Goal: Task Accomplishment & Management: Use online tool/utility

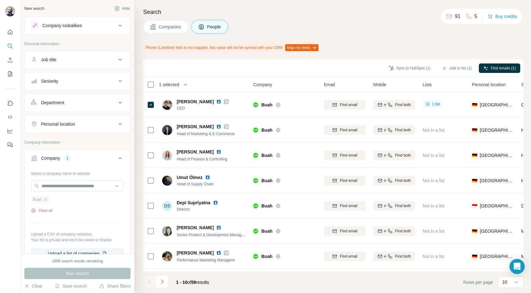
click at [45, 196] on div "Buah" at bounding box center [40, 200] width 19 height 8
click at [45, 211] on button "Clear all" at bounding box center [41, 211] width 21 height 6
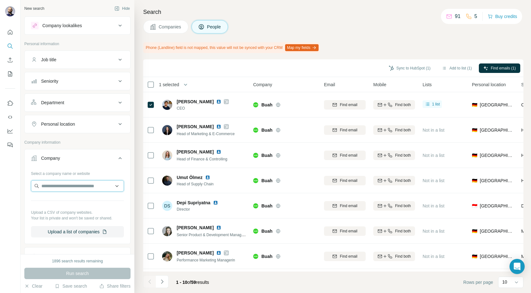
click at [52, 184] on input "text" at bounding box center [77, 185] width 93 height 11
paste input "**********"
type input "**********"
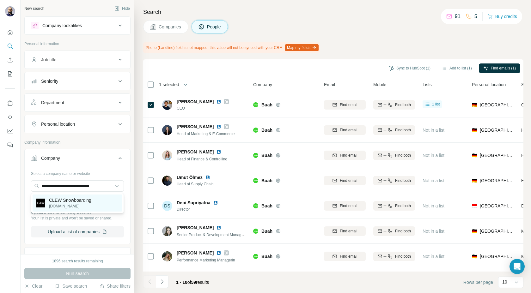
click at [54, 203] on p "CLEW Snowboarding" at bounding box center [70, 200] width 42 height 6
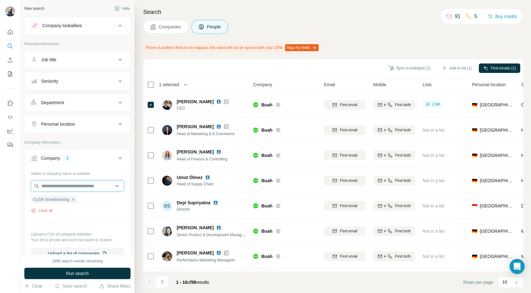
click at [57, 191] on input "text" at bounding box center [77, 185] width 93 height 11
paste input "**********"
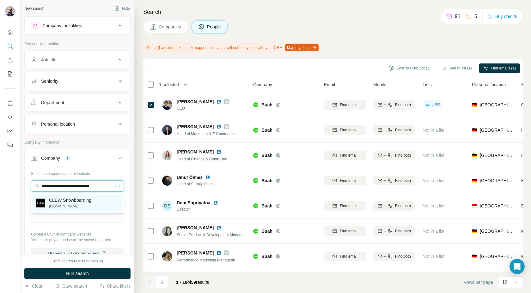
type input "**********"
click at [57, 199] on p "CLEW Snowboarding" at bounding box center [70, 200] width 42 height 6
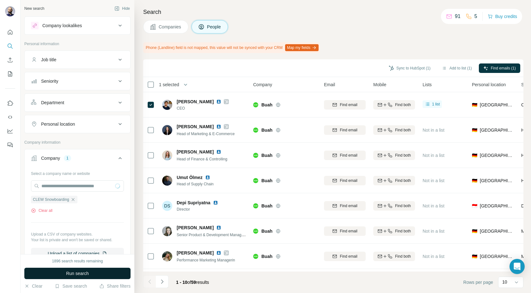
click at [67, 278] on button "Run search" at bounding box center [77, 273] width 106 height 11
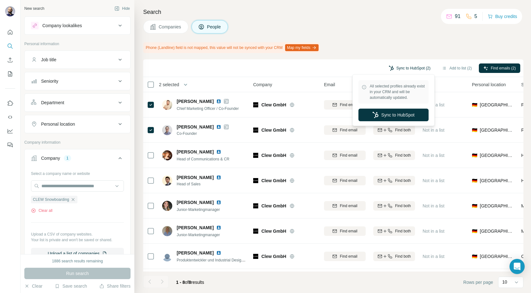
click at [398, 69] on button "Sync to HubSpot (2)" at bounding box center [409, 67] width 51 height 9
click at [389, 115] on button "Sync to HubSpot" at bounding box center [393, 115] width 70 height 13
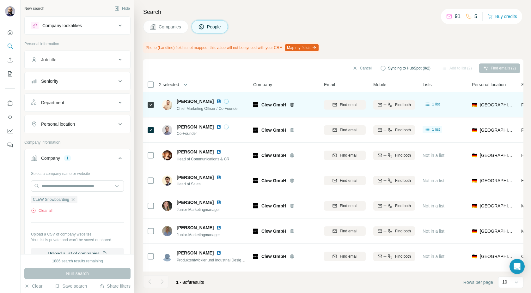
click at [216, 102] on img at bounding box center [218, 101] width 5 height 5
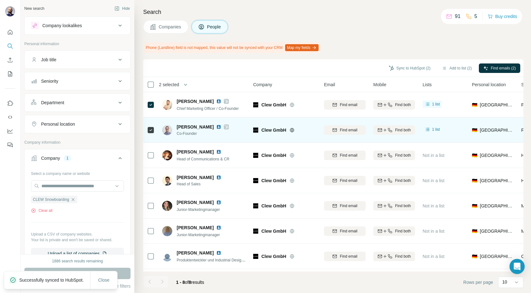
click at [219, 127] on img at bounding box center [218, 126] width 5 height 5
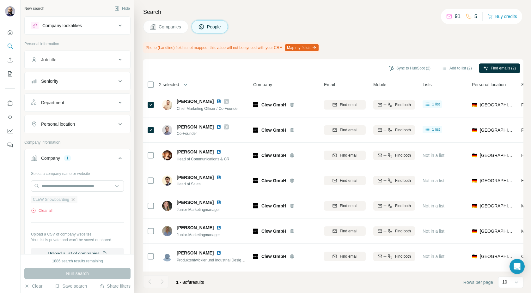
click at [75, 199] on icon "button" at bounding box center [72, 199] width 5 height 5
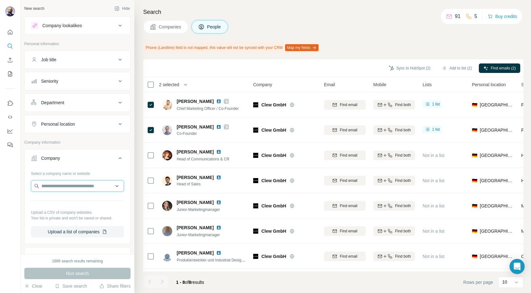
click at [66, 189] on input "text" at bounding box center [77, 185] width 93 height 11
type input "**********"
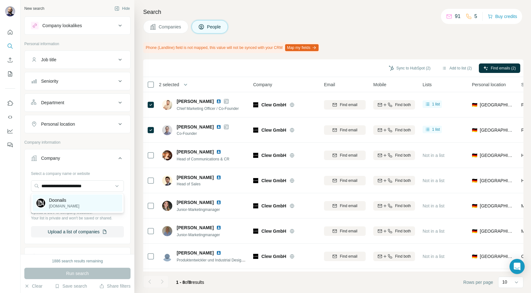
click at [57, 201] on p "Doonails" at bounding box center [64, 200] width 30 height 6
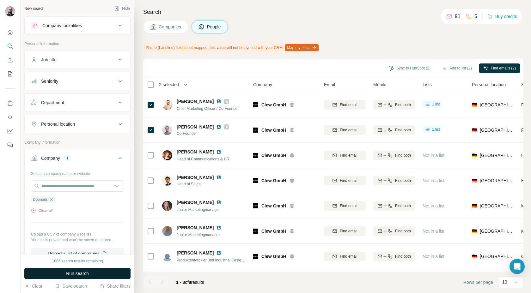
click at [61, 270] on button "Run search" at bounding box center [77, 273] width 106 height 11
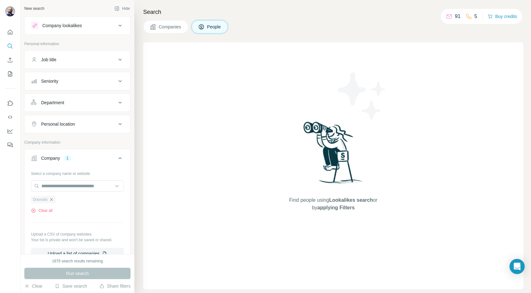
click at [51, 200] on icon "button" at bounding box center [51, 199] width 5 height 5
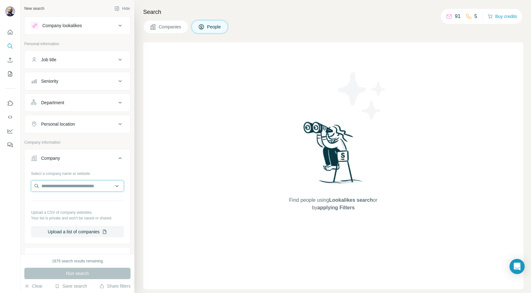
click at [51, 187] on input "text" at bounding box center [77, 185] width 93 height 11
type input "**********"
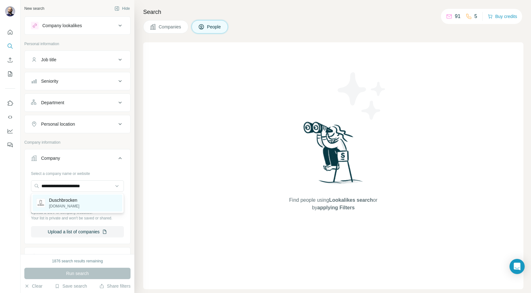
click at [76, 207] on p "duschbrocken.de" at bounding box center [64, 206] width 30 height 6
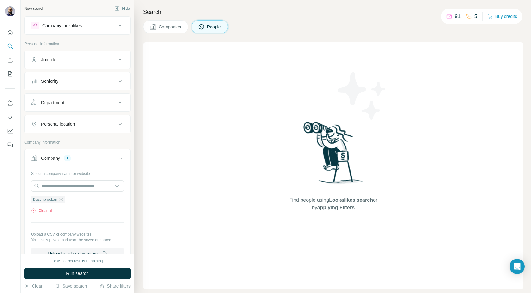
click at [160, 30] on button "Companies" at bounding box center [165, 26] width 45 height 13
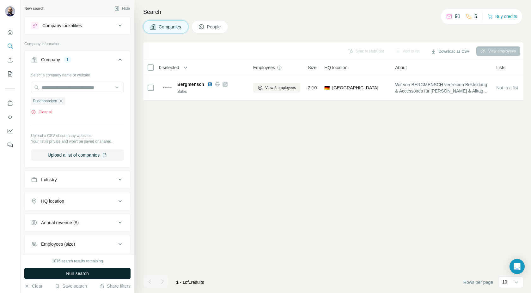
click at [74, 272] on span "Run search" at bounding box center [77, 273] width 23 height 6
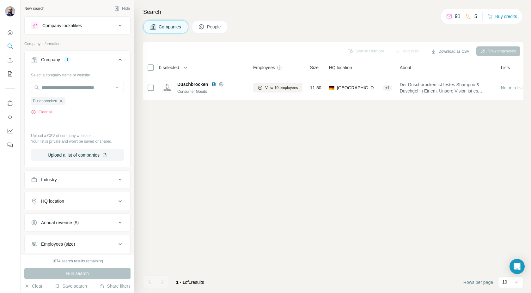
click at [204, 29] on icon at bounding box center [201, 27] width 6 height 6
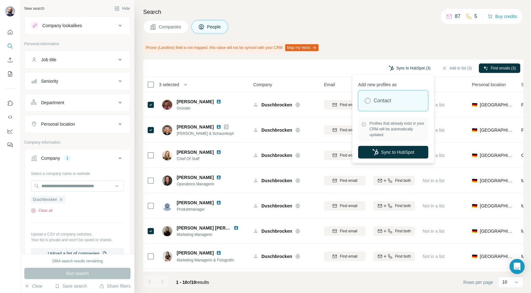
click at [396, 66] on button "Sync to HubSpot (3)" at bounding box center [409, 67] width 51 height 9
click at [382, 149] on button "Sync to HubSpot" at bounding box center [393, 152] width 70 height 13
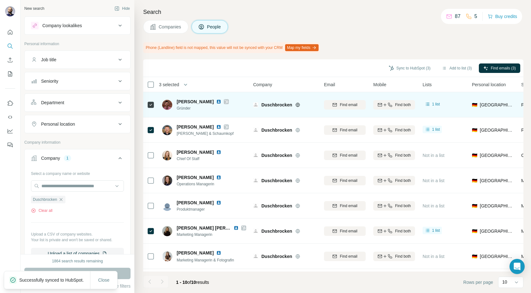
click at [216, 102] on img at bounding box center [218, 101] width 5 height 5
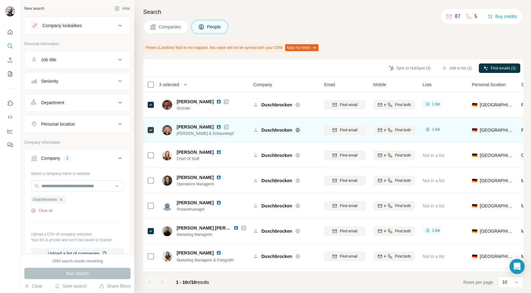
click at [216, 127] on img at bounding box center [218, 126] width 5 height 5
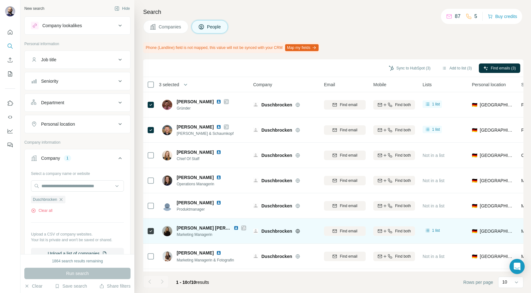
click at [236, 229] on img at bounding box center [235, 228] width 5 height 5
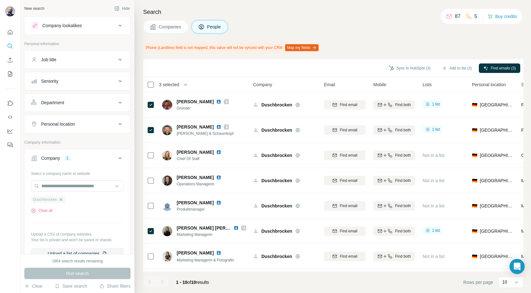
click at [63, 200] on icon "button" at bounding box center [60, 199] width 5 height 5
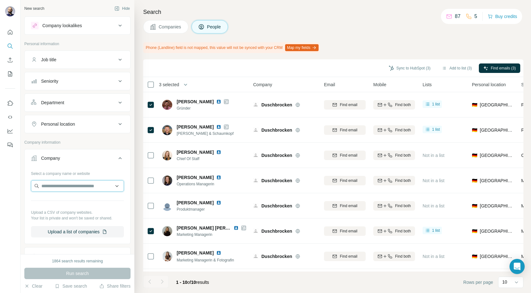
click at [55, 184] on input "text" at bounding box center [77, 185] width 93 height 11
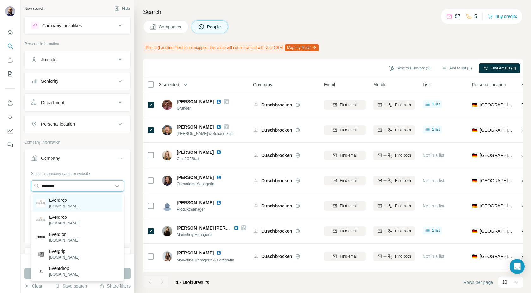
type input "********"
click at [52, 204] on p "everdrop.de" at bounding box center [64, 206] width 30 height 6
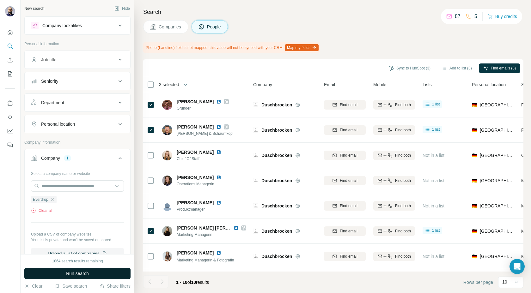
click at [65, 274] on button "Run search" at bounding box center [77, 273] width 106 height 11
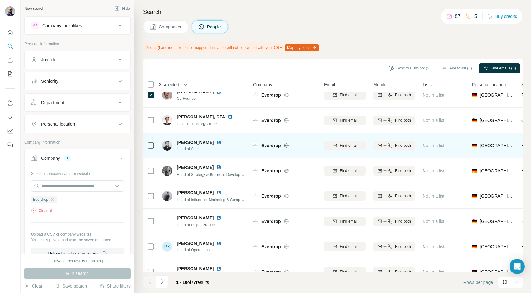
scroll to position [73, 0]
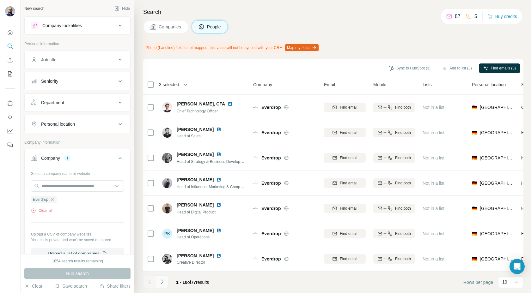
click at [162, 281] on icon "Navigate to next page" at bounding box center [162, 282] width 6 height 6
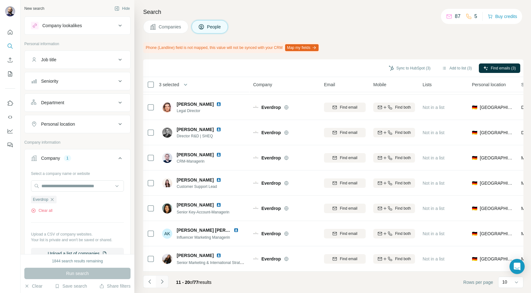
click at [164, 281] on icon "Navigate to next page" at bounding box center [162, 282] width 6 height 6
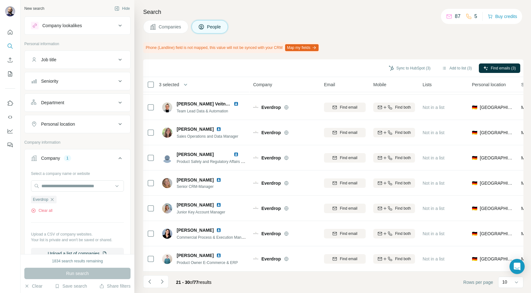
click at [164, 281] on icon "Navigate to next page" at bounding box center [162, 282] width 6 height 6
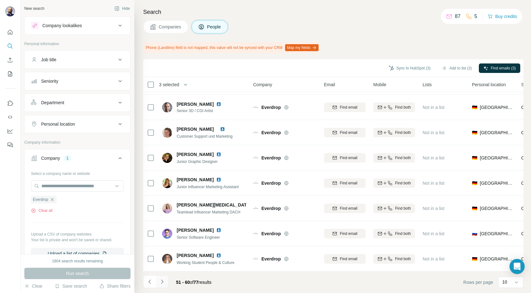
click at [164, 282] on icon "Navigate to next page" at bounding box center [162, 282] width 6 height 6
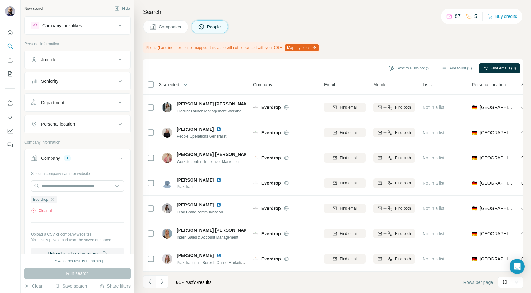
click at [147, 282] on icon "Navigate to previous page" at bounding box center [150, 282] width 6 height 6
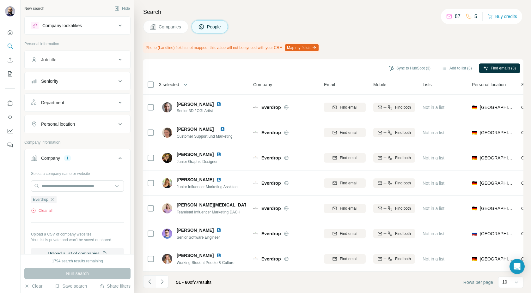
click at [147, 282] on icon "Navigate to previous page" at bounding box center [150, 282] width 6 height 6
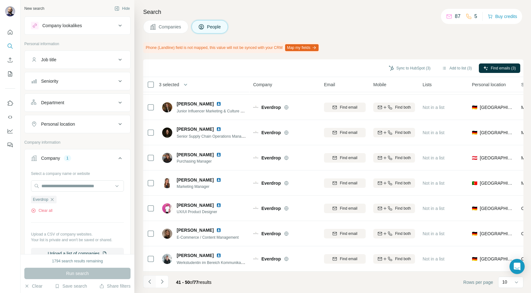
click at [147, 282] on icon "Navigate to previous page" at bounding box center [150, 282] width 6 height 6
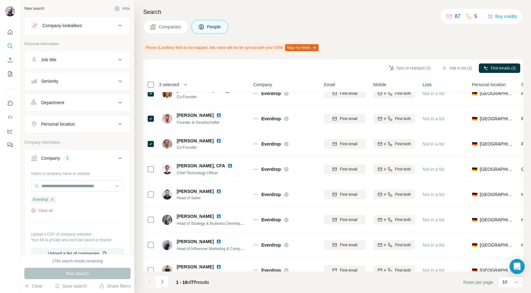
scroll to position [0, 0]
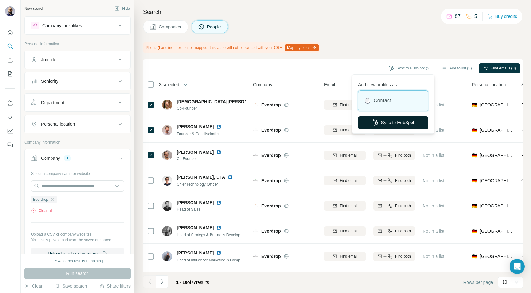
click at [389, 121] on button "Sync to HubSpot" at bounding box center [393, 122] width 70 height 13
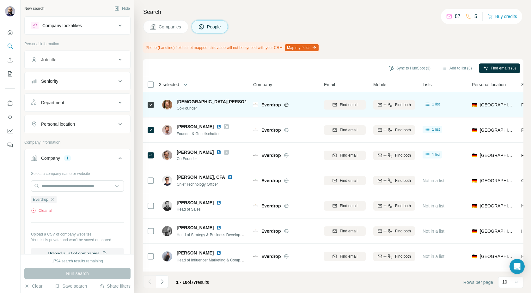
click at [267, 100] on img at bounding box center [269, 101] width 5 height 5
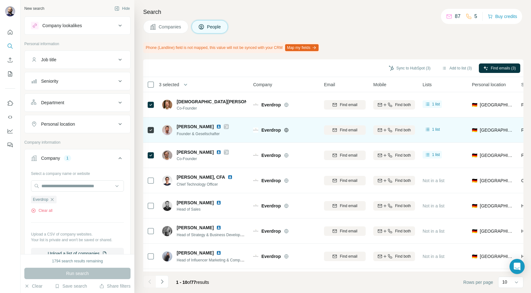
click at [221, 126] on img at bounding box center [218, 126] width 5 height 5
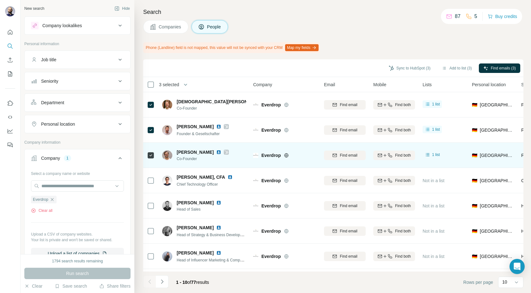
click at [216, 152] on img at bounding box center [218, 152] width 5 height 5
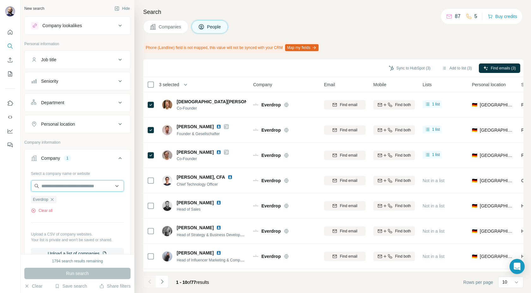
click at [67, 187] on input "text" at bounding box center [77, 185] width 93 height 11
click at [45, 212] on button "Clear all" at bounding box center [41, 211] width 21 height 6
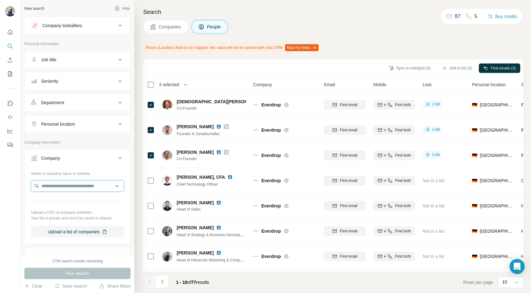
click at [44, 184] on input "text" at bounding box center [77, 185] width 93 height 11
paste input "**********"
type input "**********"
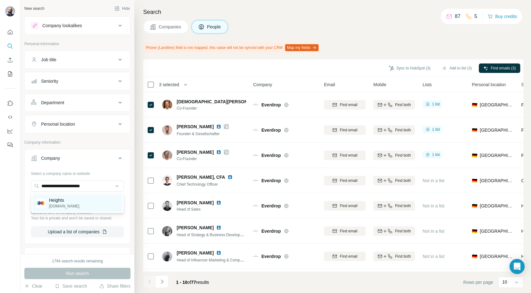
click at [72, 204] on div "Heights heights.com" at bounding box center [78, 203] width 90 height 17
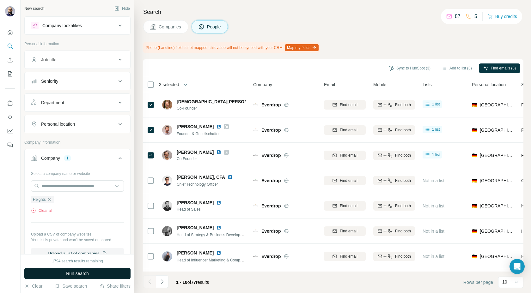
click at [74, 274] on span "Run search" at bounding box center [77, 273] width 23 height 6
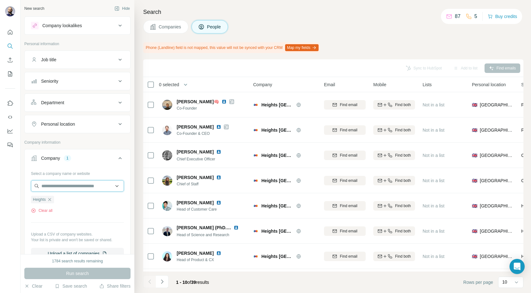
click at [55, 189] on input "text" at bounding box center [77, 185] width 93 height 11
click at [45, 211] on button "Clear all" at bounding box center [41, 211] width 21 height 6
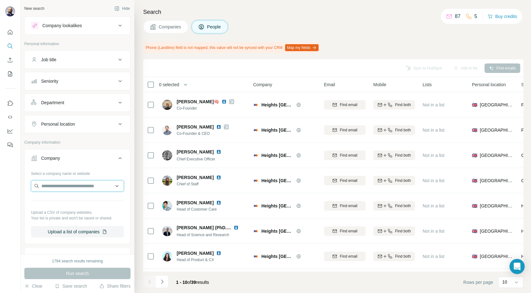
click at [43, 188] on input "text" at bounding box center [77, 185] width 93 height 11
type input "**********"
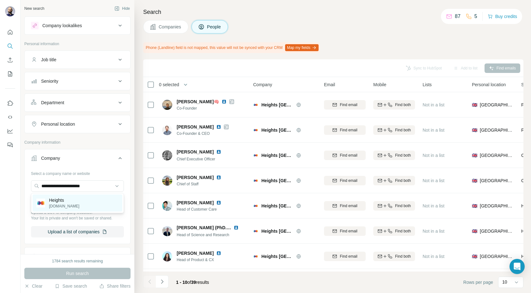
click at [50, 203] on p "heights.com" at bounding box center [64, 206] width 30 height 6
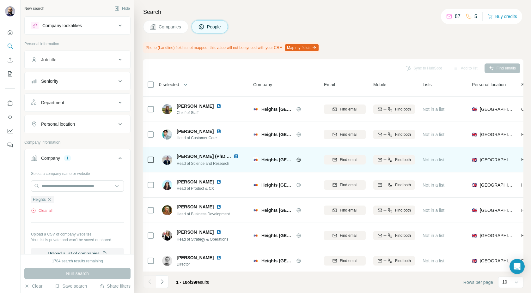
scroll to position [73, 0]
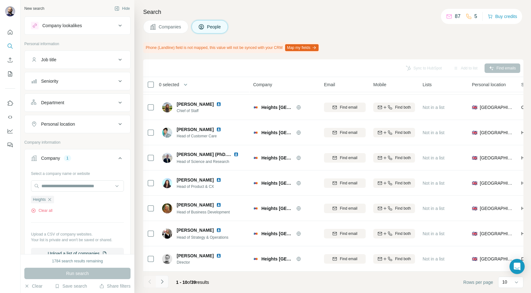
click at [163, 283] on icon "Navigate to next page" at bounding box center [162, 282] width 6 height 6
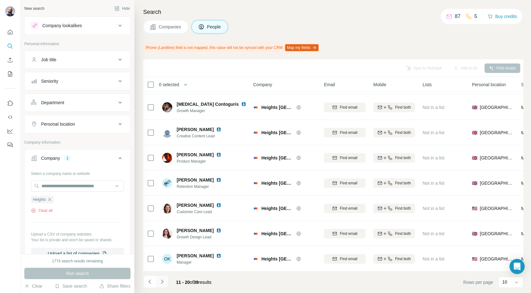
click at [163, 283] on icon "Navigate to next page" at bounding box center [162, 282] width 6 height 6
click at [151, 280] on icon "Navigate to previous page" at bounding box center [150, 282] width 6 height 6
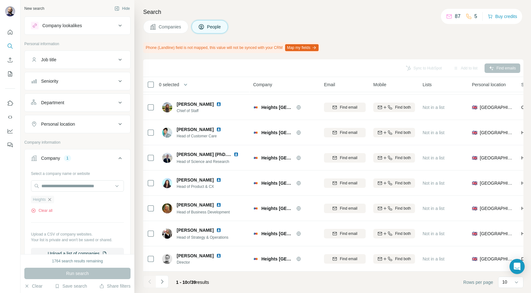
click at [50, 201] on icon "button" at bounding box center [49, 199] width 5 height 5
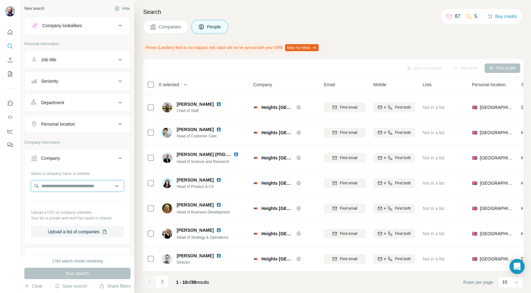
click at [51, 182] on input "text" at bounding box center [77, 185] width 93 height 11
paste input "**********"
type input "**********"
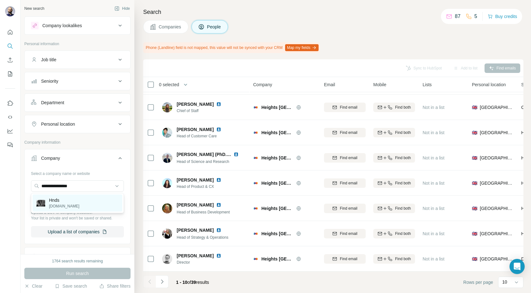
click at [47, 202] on div "Hnds hnds.de" at bounding box center [57, 203] width 43 height 12
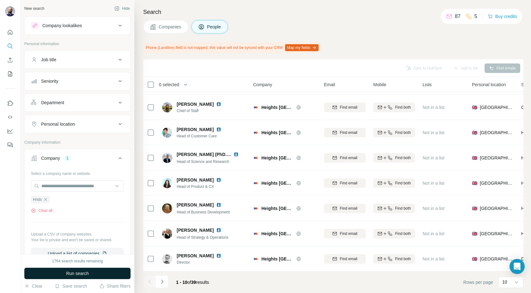
click at [66, 270] on span "Run search" at bounding box center [77, 273] width 23 height 6
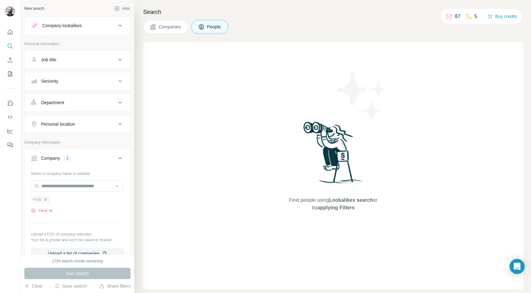
click at [45, 201] on icon "button" at bounding box center [45, 199] width 5 height 5
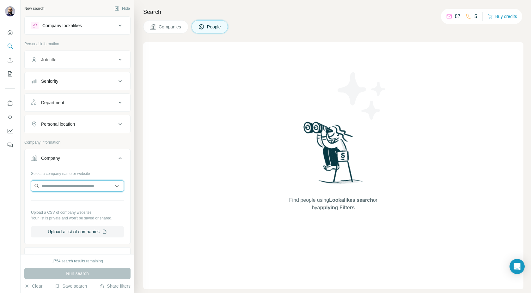
click at [53, 186] on input "text" at bounding box center [77, 185] width 93 height 11
paste input "**********"
type input "**********"
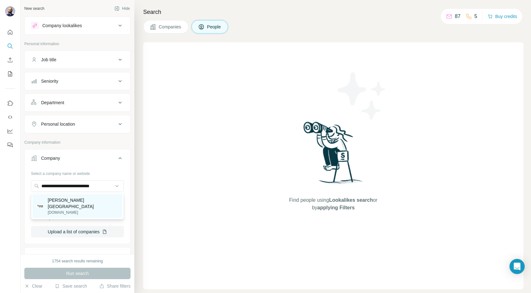
click at [58, 210] on div "Kloster Kitchen klosterkitchen.de" at bounding box center [78, 206] width 90 height 23
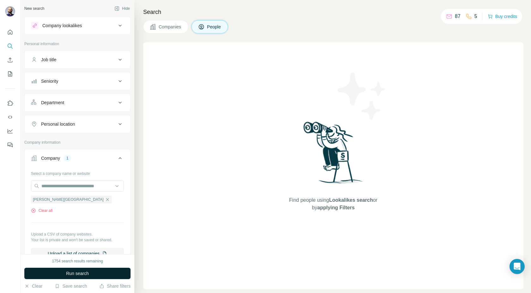
click at [68, 273] on span "Run search" at bounding box center [77, 273] width 23 height 6
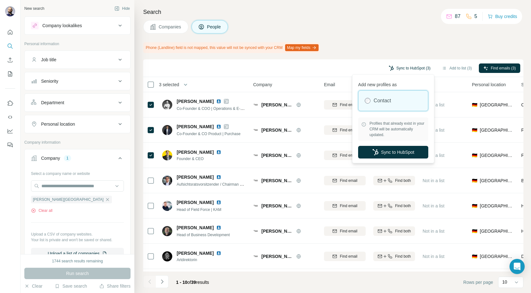
click at [415, 68] on button "Sync to HubSpot (3)" at bounding box center [409, 67] width 51 height 9
click at [377, 149] on button "Sync to HubSpot" at bounding box center [393, 152] width 70 height 13
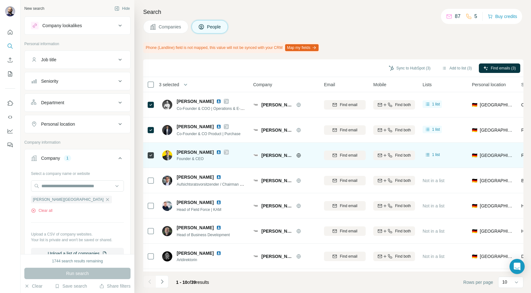
click at [216, 152] on img at bounding box center [218, 152] width 5 height 5
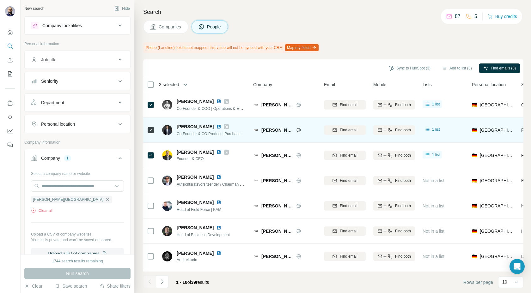
click at [216, 127] on img at bounding box center [218, 126] width 5 height 5
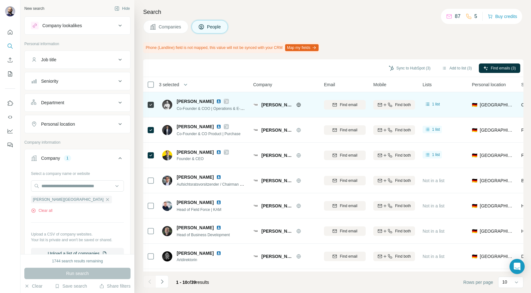
click at [216, 103] on img at bounding box center [218, 101] width 5 height 5
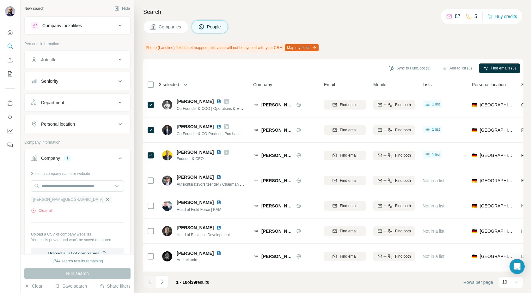
click at [105, 198] on icon "button" at bounding box center [107, 199] width 5 height 5
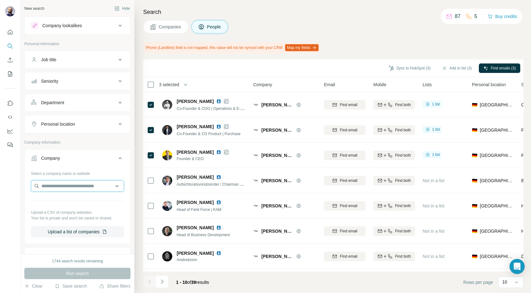
click at [50, 184] on input "text" at bounding box center [77, 185] width 93 height 11
type input "**********"
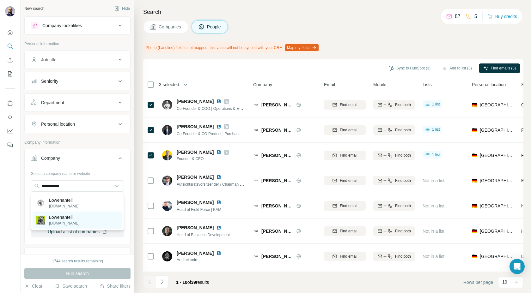
click at [63, 222] on p "loewenanteil.de" at bounding box center [64, 223] width 30 height 6
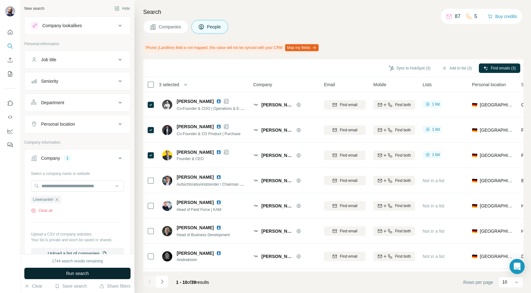
click at [83, 273] on span "Run search" at bounding box center [77, 273] width 23 height 6
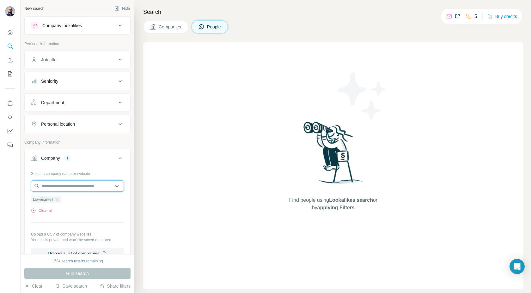
click at [59, 186] on input "text" at bounding box center [77, 185] width 93 height 11
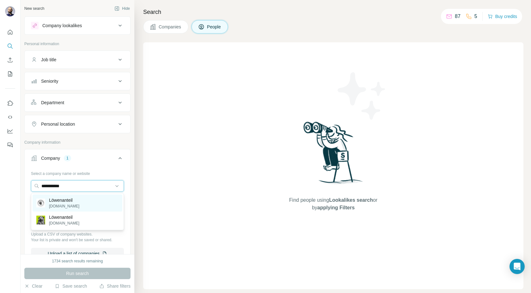
type input "**********"
click at [53, 198] on p "Löwenanteil" at bounding box center [64, 200] width 30 height 6
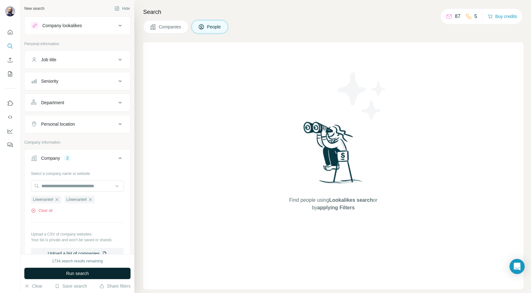
click at [85, 276] on span "Run search" at bounding box center [77, 273] width 23 height 6
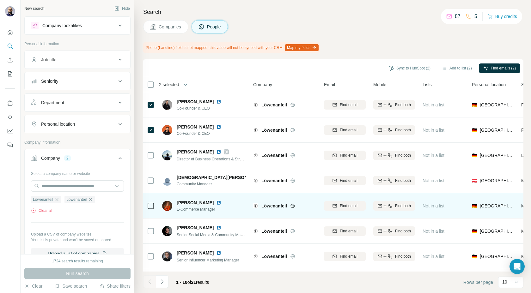
click at [187, 203] on span "Luisa Sänger" at bounding box center [195, 203] width 37 height 6
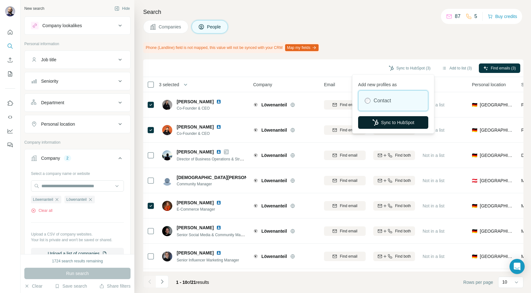
click at [381, 122] on button "Sync to HubSpot" at bounding box center [393, 122] width 70 height 13
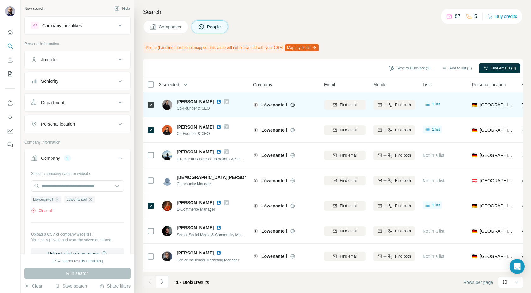
click at [216, 102] on img at bounding box center [218, 101] width 5 height 5
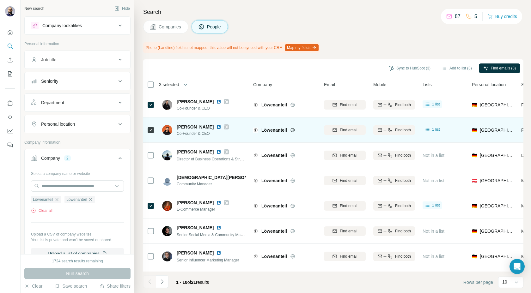
click at [216, 126] on img at bounding box center [218, 126] width 5 height 5
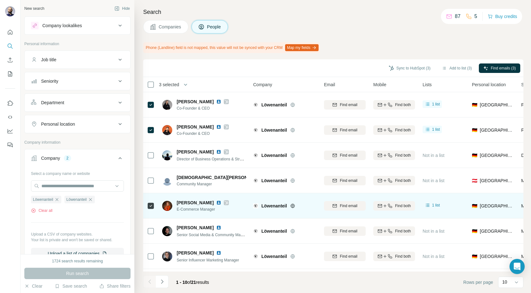
click at [216, 204] on img at bounding box center [218, 202] width 5 height 5
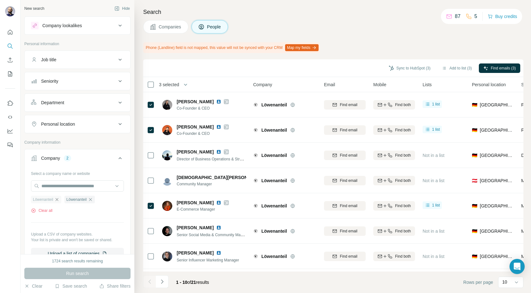
click at [58, 201] on icon "button" at bounding box center [56, 199] width 5 height 5
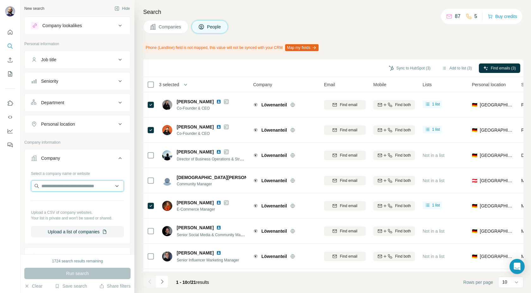
click at [52, 188] on input "text" at bounding box center [77, 185] width 93 height 11
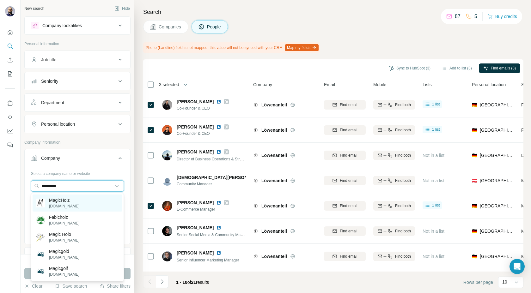
type input "*********"
click at [72, 209] on p "magicholz.de" at bounding box center [64, 206] width 30 height 6
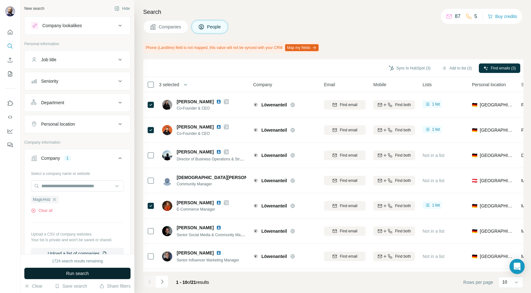
click at [86, 276] on span "Run search" at bounding box center [77, 273] width 23 height 6
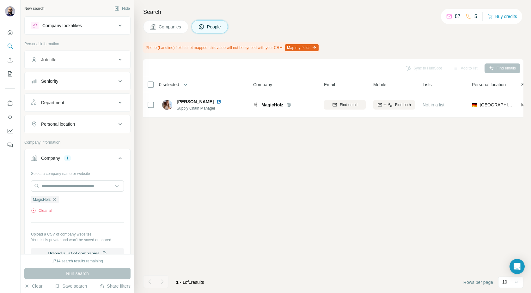
click at [160, 35] on div "Search Companies People Phone (Landline) field is not mapped, this value will n…" at bounding box center [332, 146] width 396 height 293
click at [162, 30] on span "Companies" at bounding box center [170, 27] width 23 height 6
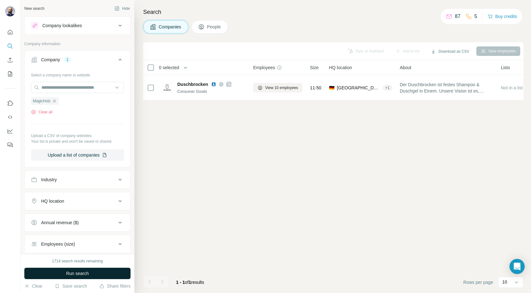
click at [61, 274] on button "Run search" at bounding box center [77, 273] width 106 height 11
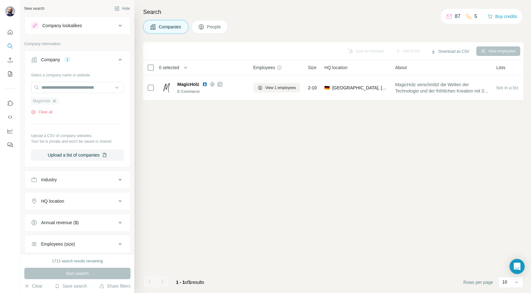
click at [54, 102] on icon "button" at bounding box center [54, 101] width 5 height 5
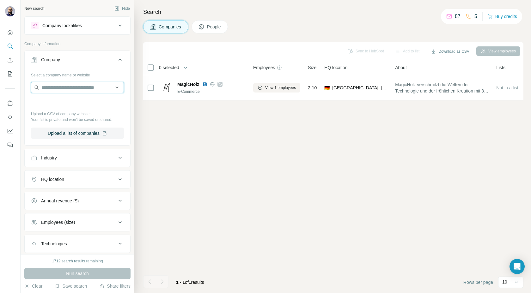
click at [58, 88] on input "text" at bounding box center [77, 87] width 93 height 11
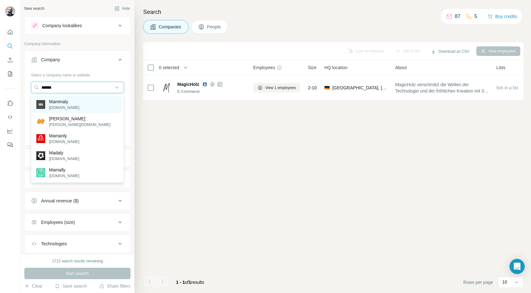
type input "******"
click at [56, 104] on p "Mammaly" at bounding box center [64, 102] width 30 height 6
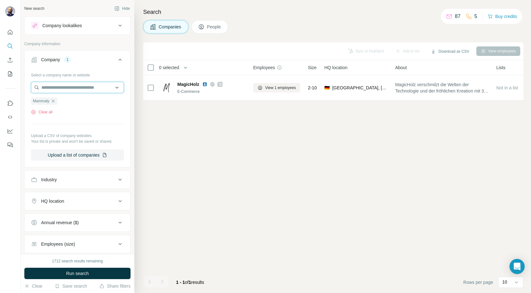
click at [63, 84] on input "text" at bounding box center [77, 87] width 93 height 11
type input "******"
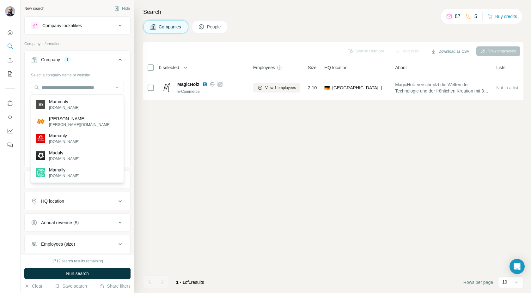
click at [171, 117] on div "Sync to HubSpot Add to list Download as CSV View employees 0 selected Companies…" at bounding box center [333, 167] width 380 height 251
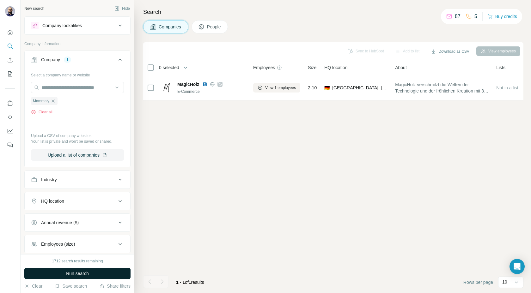
click at [73, 274] on span "Run search" at bounding box center [77, 273] width 23 height 6
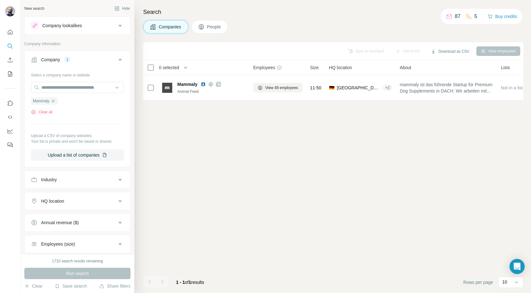
click at [216, 31] on button "People" at bounding box center [209, 26] width 37 height 13
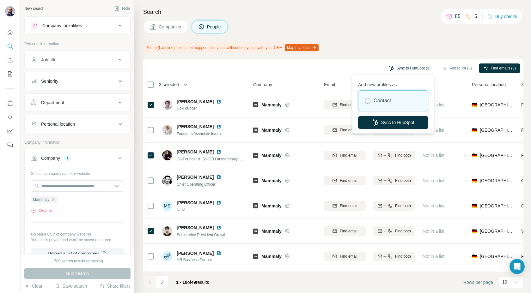
click at [415, 70] on button "Sync to HubSpot (3)" at bounding box center [409, 67] width 51 height 9
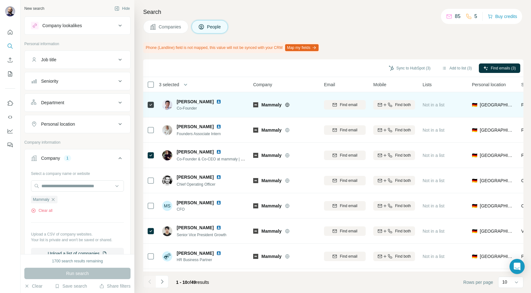
click at [221, 100] on img at bounding box center [218, 101] width 5 height 5
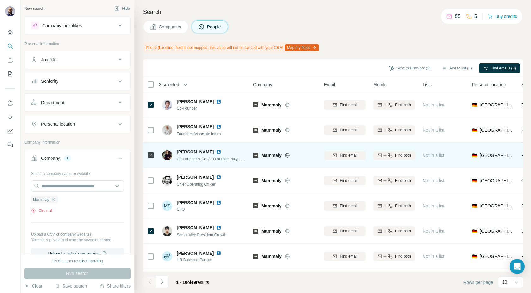
click at [216, 151] on img at bounding box center [218, 151] width 5 height 5
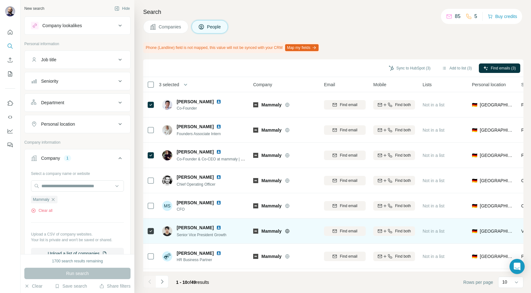
click at [216, 228] on img at bounding box center [218, 227] width 5 height 5
